Goal: Transaction & Acquisition: Purchase product/service

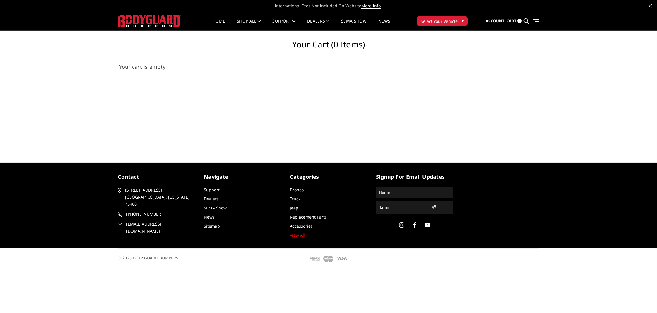
click at [439, 21] on span "Select Your Vehicle" at bounding box center [439, 21] width 37 height 6
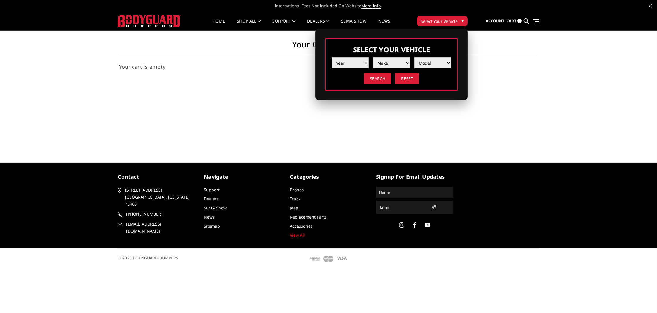
select select "yr_2021"
drag, startPoint x: 361, startPoint y: 63, endPoint x: 373, endPoint y: 69, distance: 13.1
click at [381, 62] on span at bounding box center [391, 63] width 37 height 9
click at [393, 64] on img at bounding box center [391, 63] width 9 height 9
select select "mk_ford"
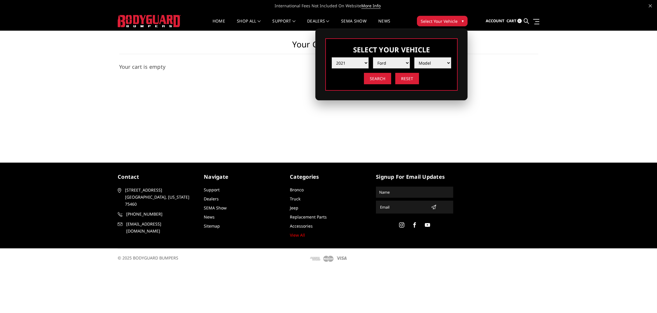
select select "md_f250-f350"
click at [385, 80] on input "Search" at bounding box center [377, 78] width 27 height 11
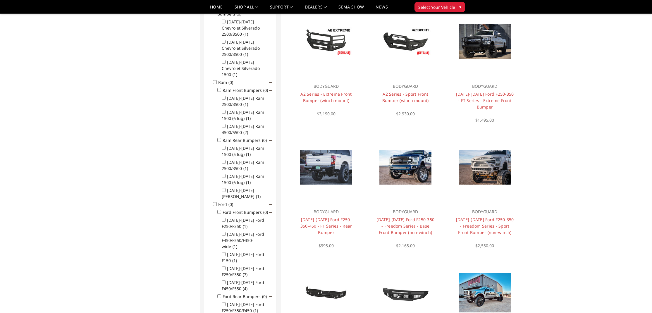
scroll to position [123, 0]
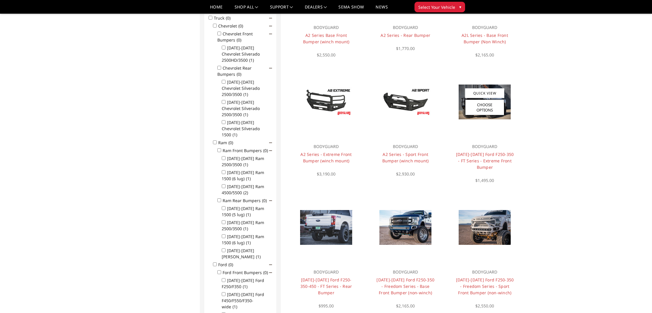
click at [490, 146] on p "BODYGUARD" at bounding box center [485, 146] width 59 height 7
click at [490, 155] on link "[DATE]-[DATE] Ford F250-350 - FT Series - Extreme Front Bumper" at bounding box center [485, 161] width 58 height 18
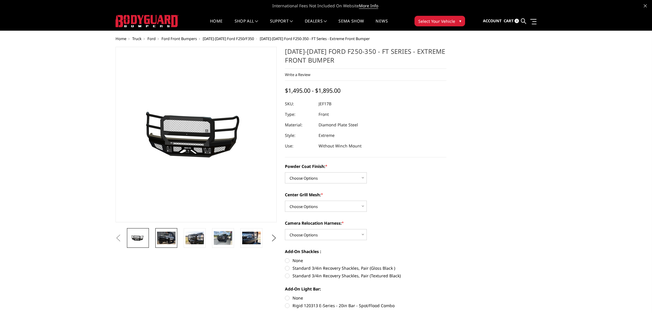
click at [172, 236] on img at bounding box center [166, 238] width 18 height 12
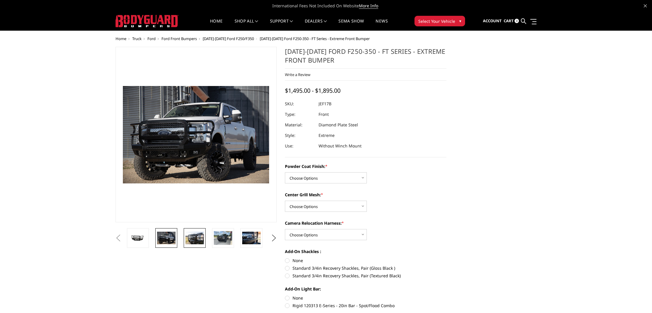
click at [186, 236] on img at bounding box center [195, 238] width 18 height 12
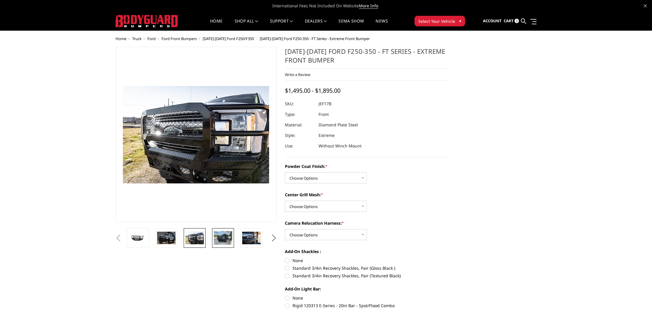
click at [216, 234] on img at bounding box center [223, 238] width 18 height 14
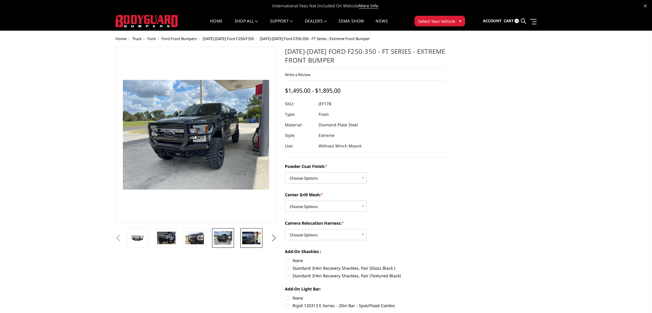
click at [242, 237] on link at bounding box center [252, 238] width 22 height 20
